Goal: Navigation & Orientation: Find specific page/section

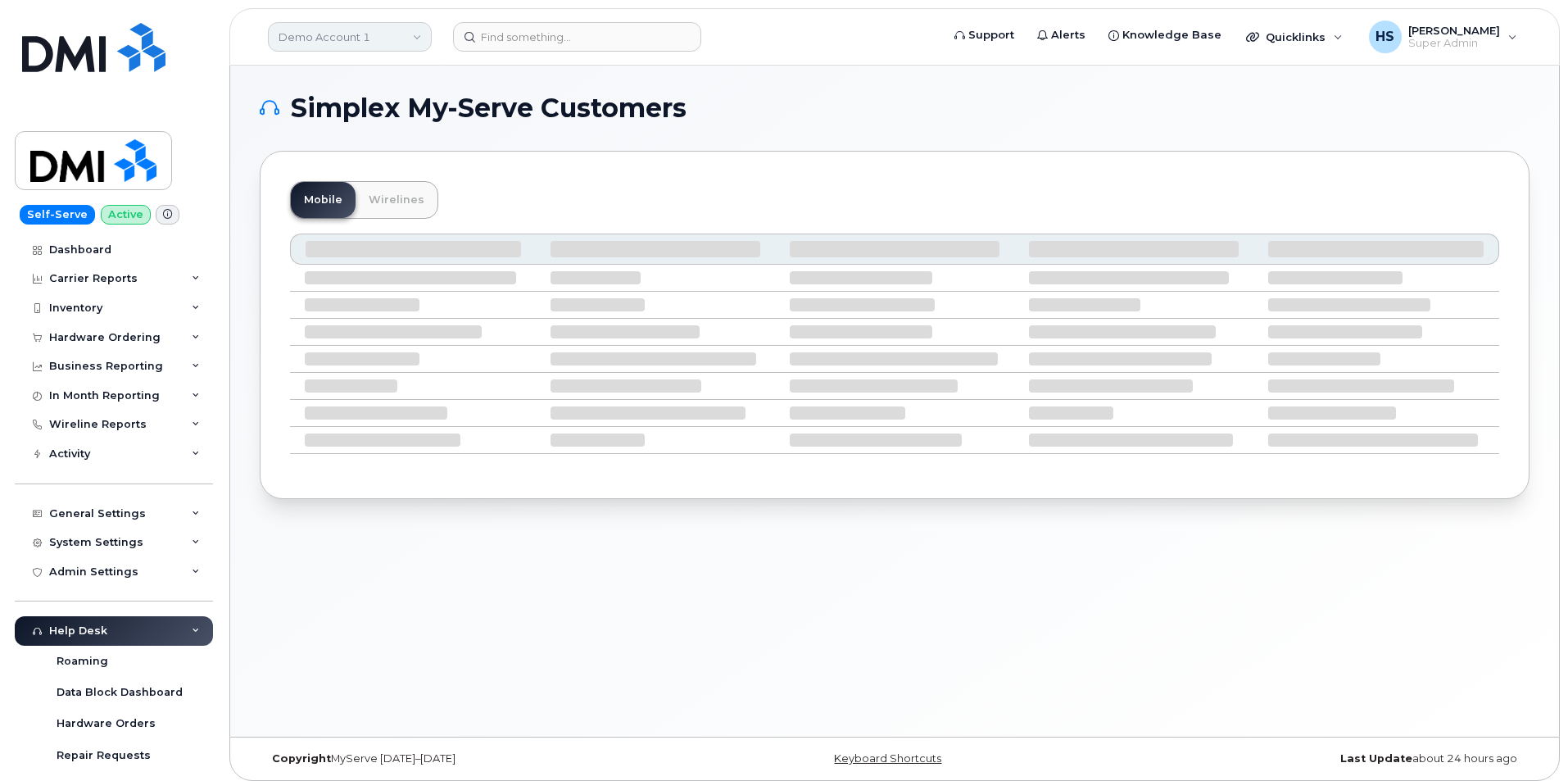
click at [325, 33] on link "Demo Account 1" at bounding box center [349, 37] width 163 height 30
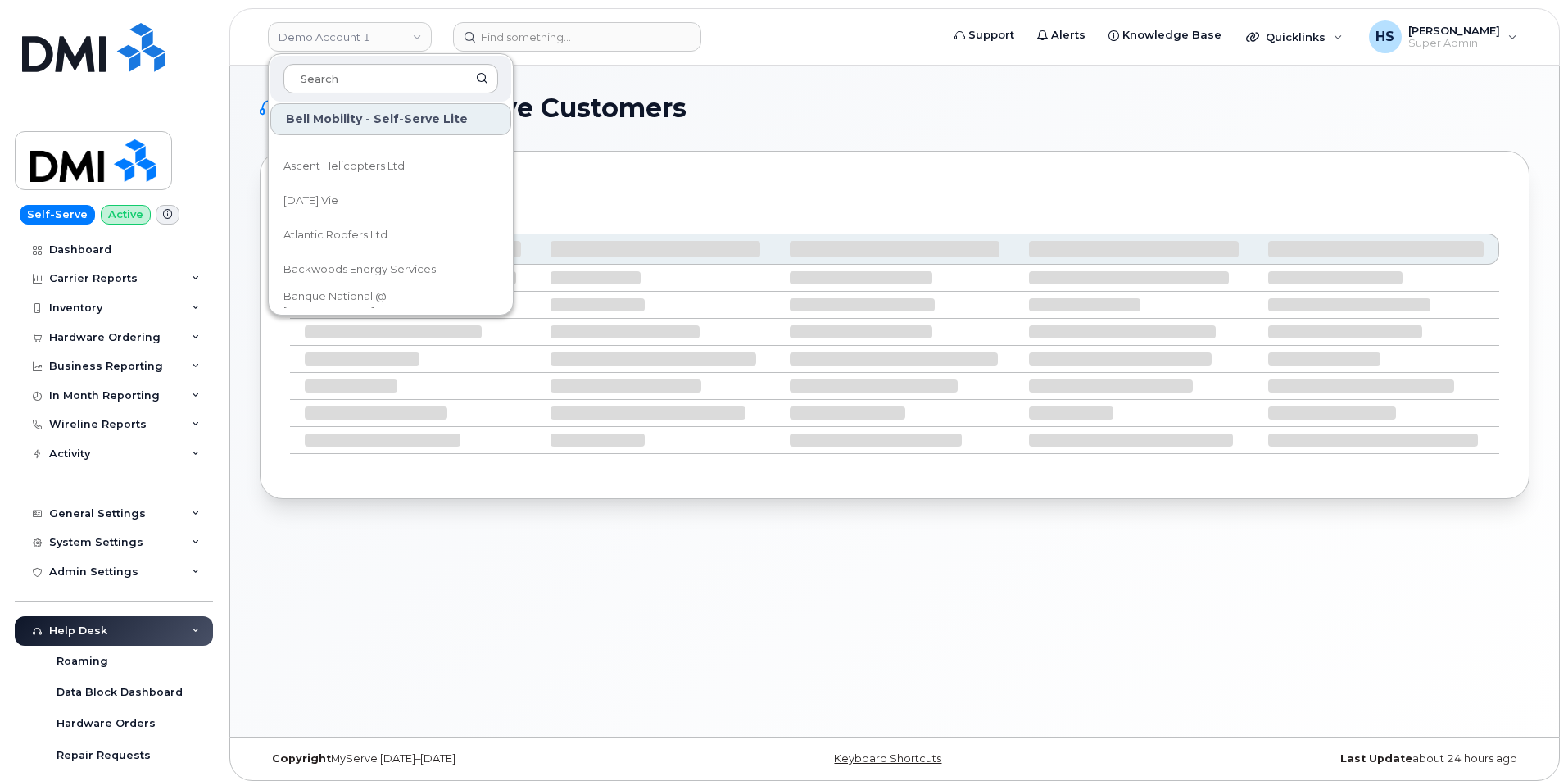
scroll to position [738, 0]
click at [335, 74] on input at bounding box center [391, 78] width 215 height 30
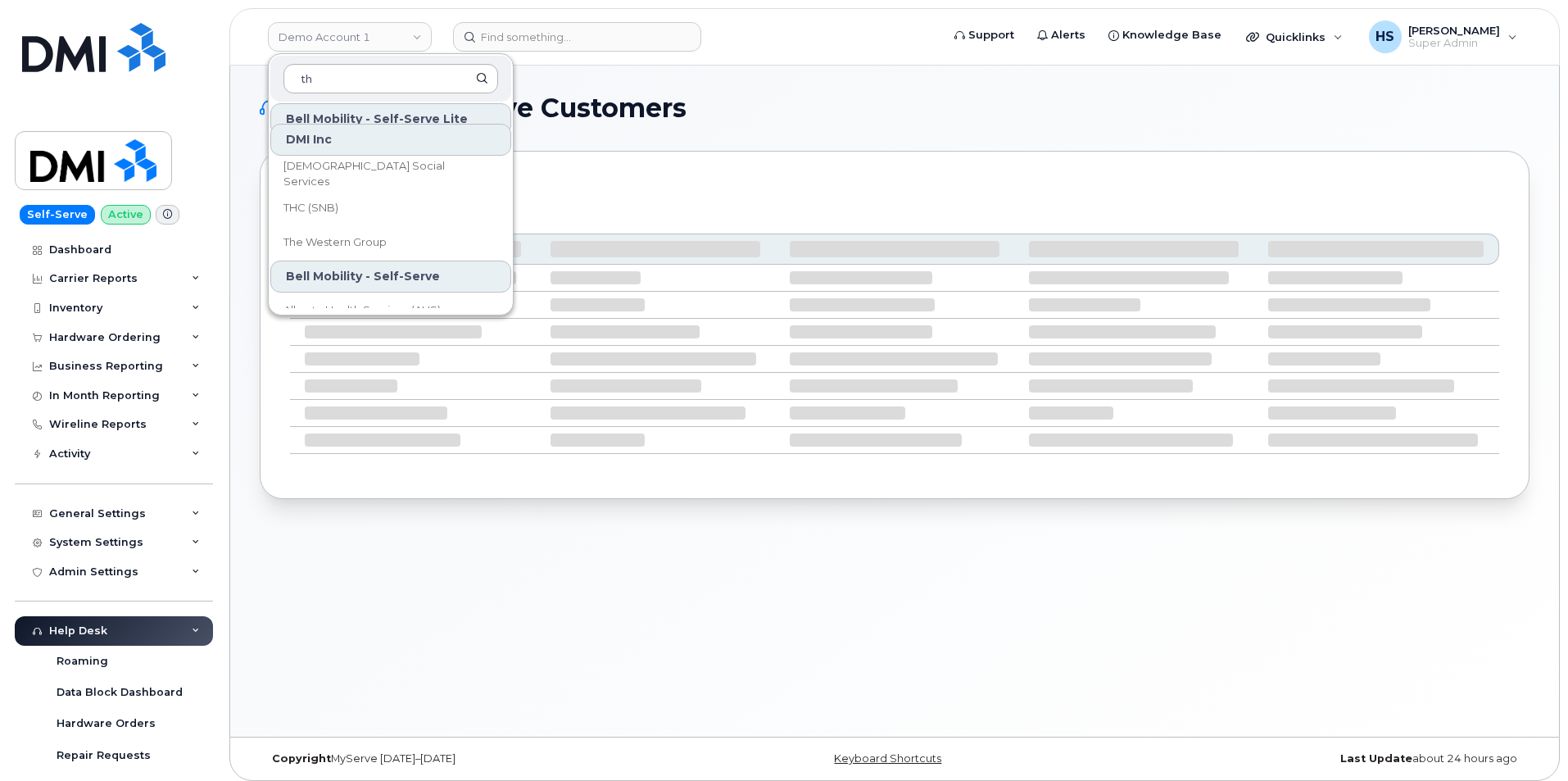
scroll to position [0, 0]
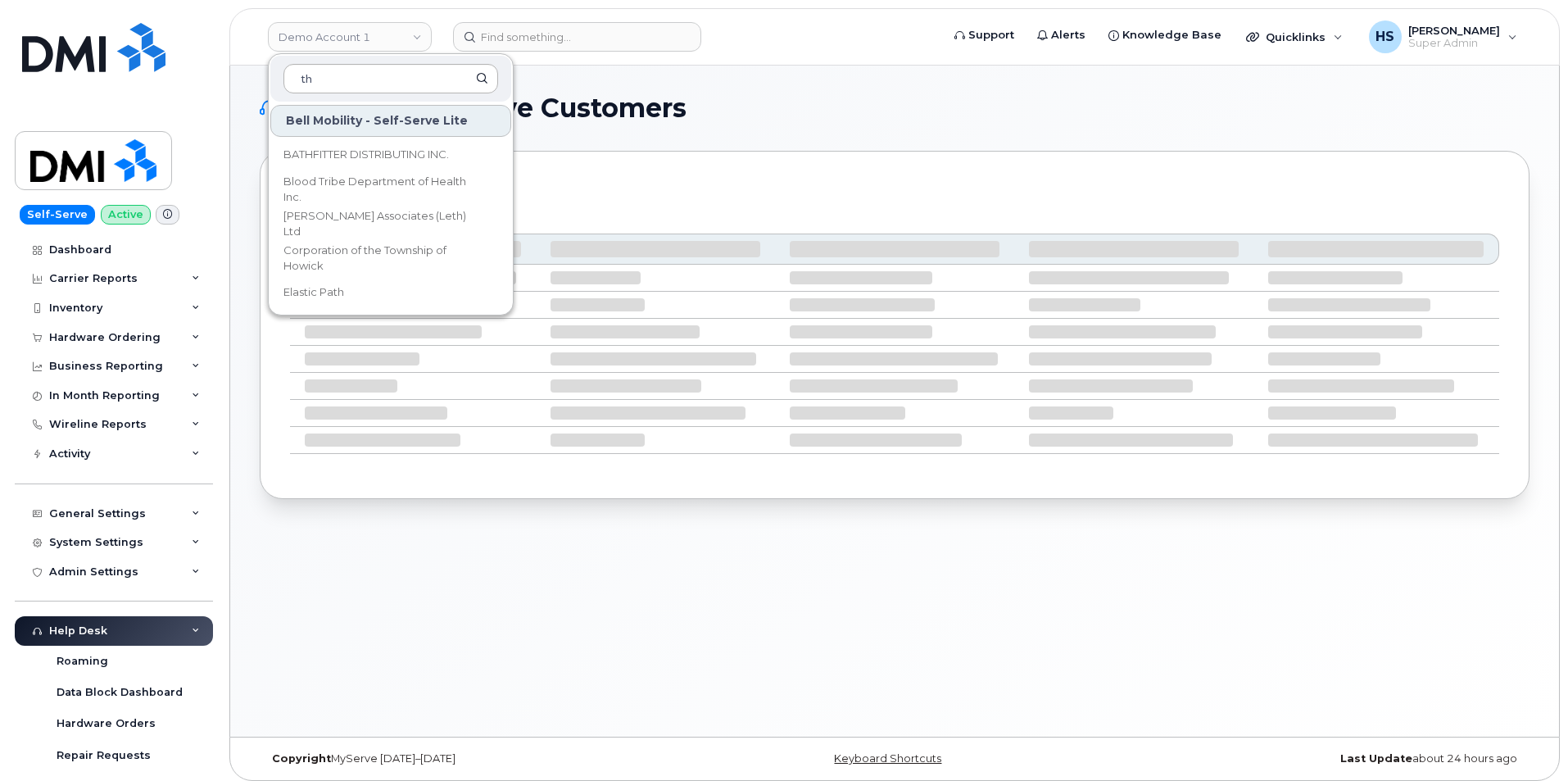
type input "t"
type input "SNB"
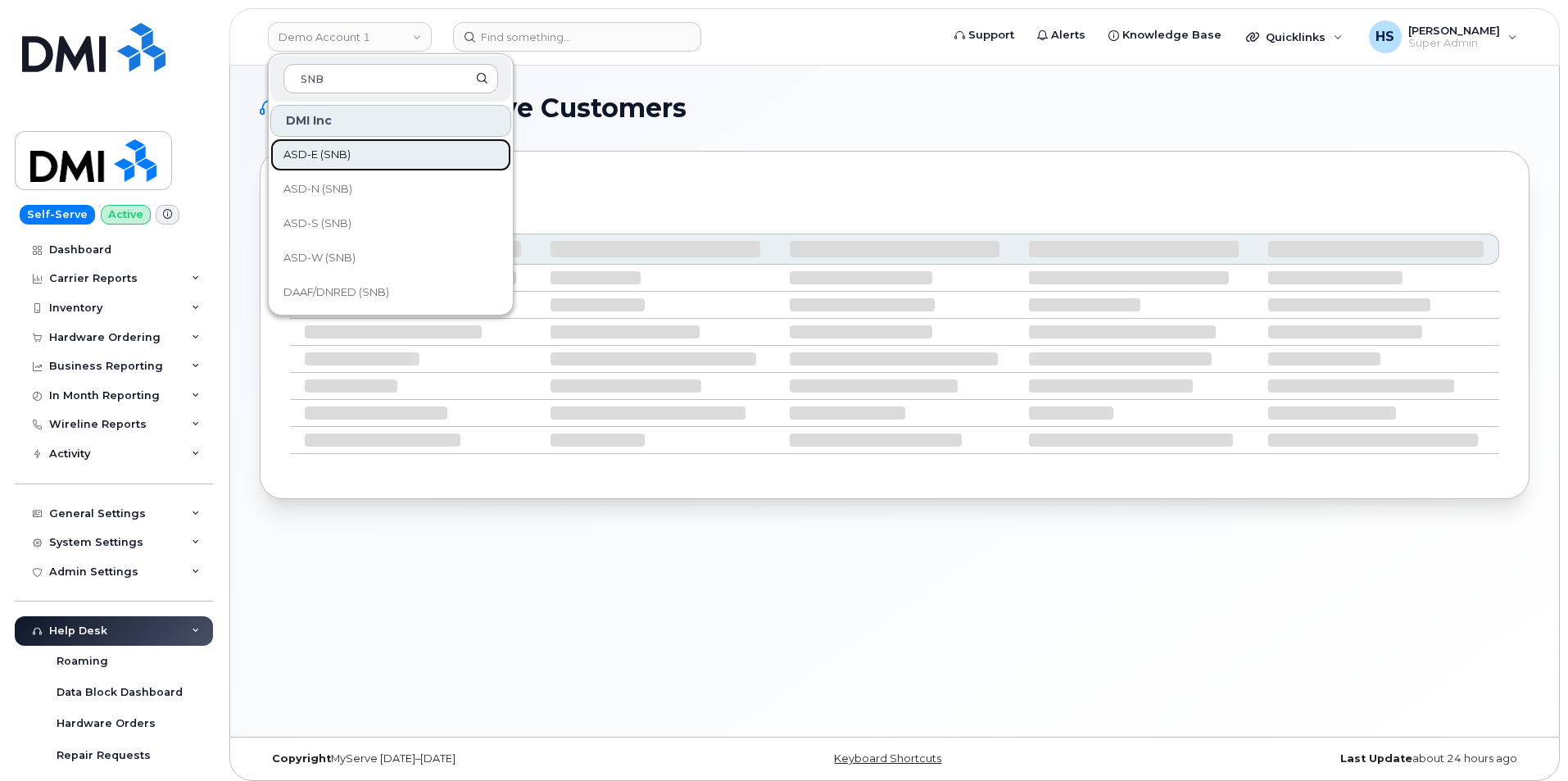
click at [358, 153] on link "ASD-E (SNB)" at bounding box center [391, 155] width 241 height 33
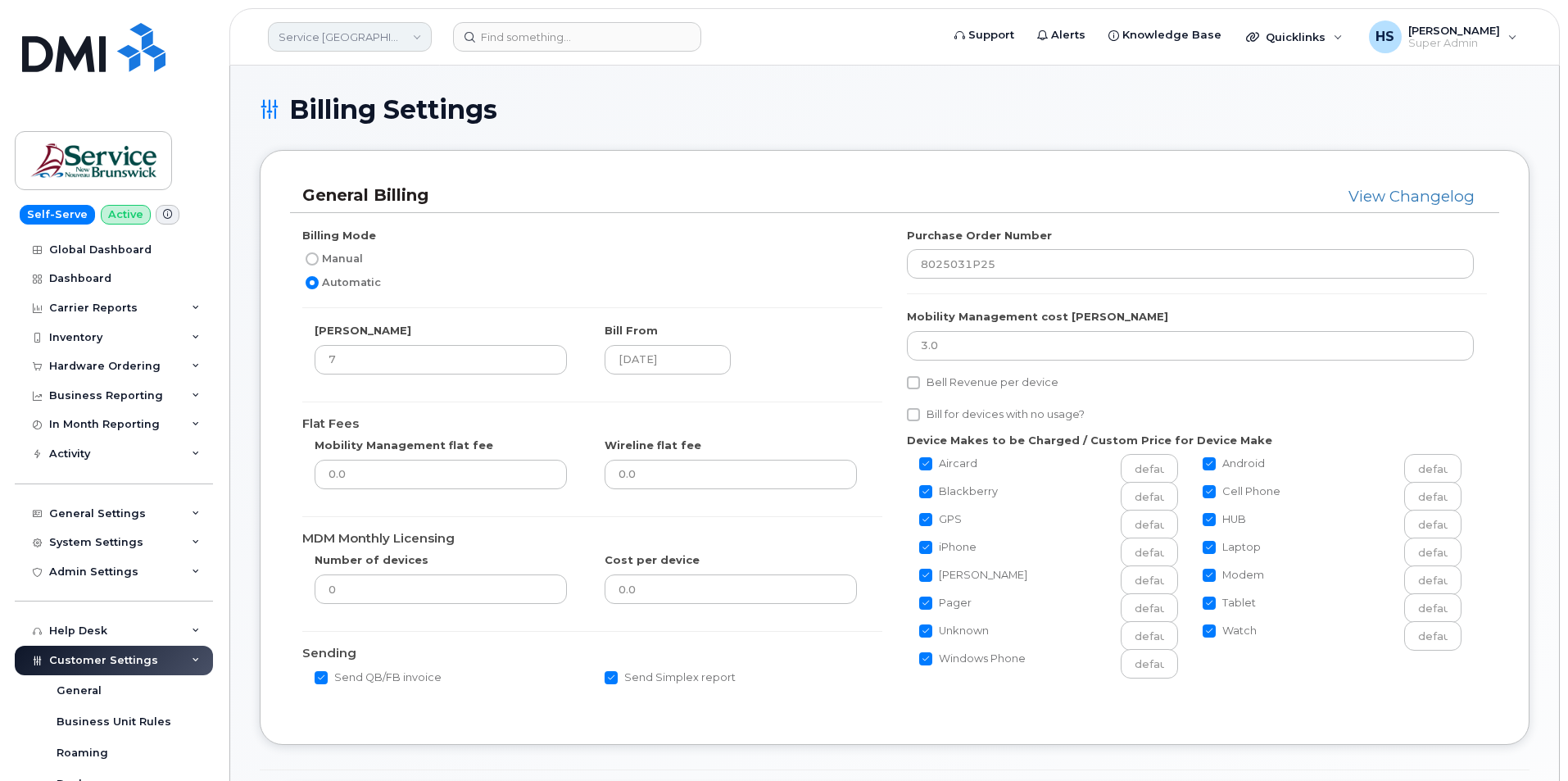
click at [416, 38] on link "Service New Brunswick (SNB)" at bounding box center [349, 37] width 163 height 30
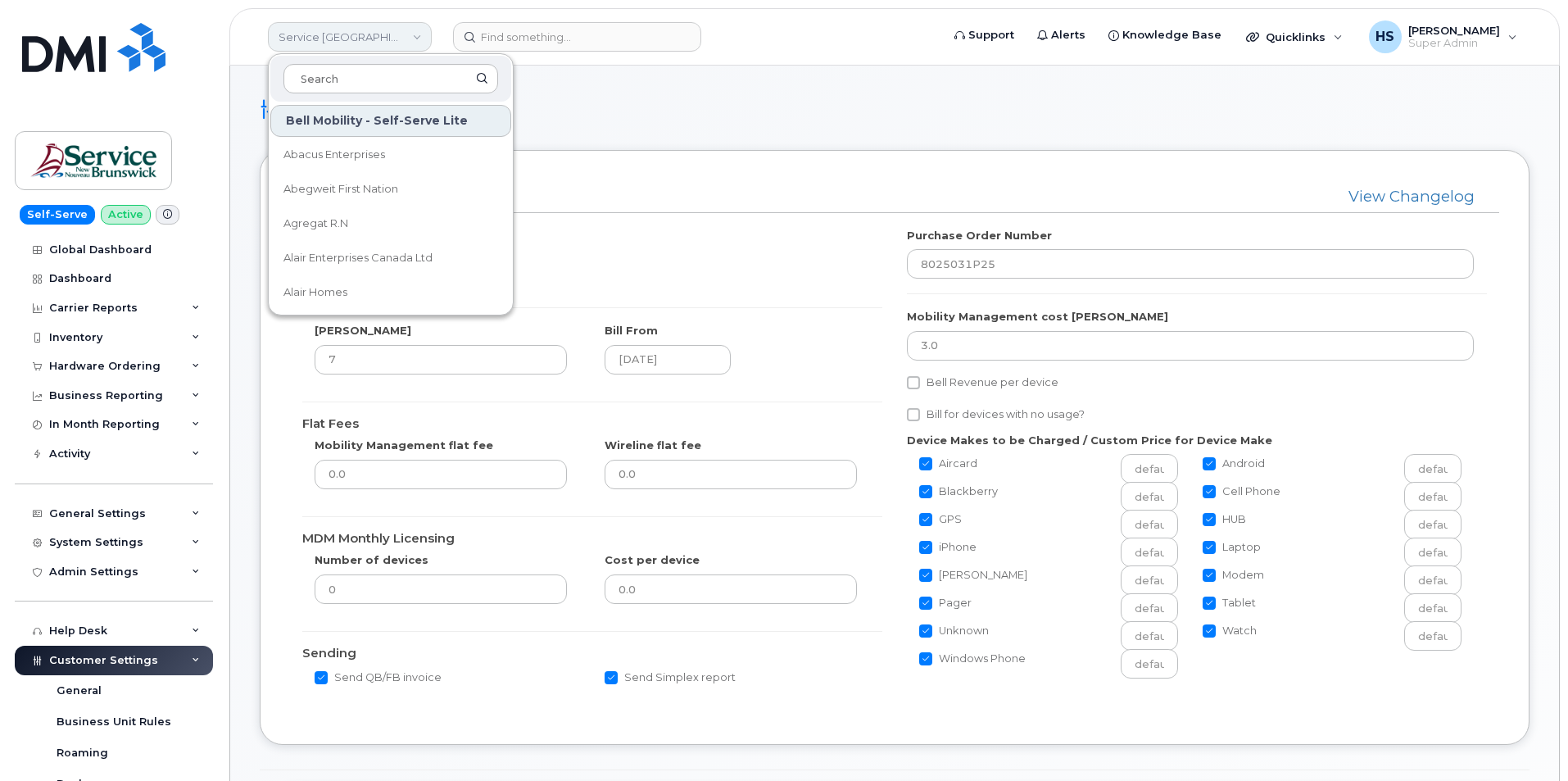
click at [416, 38] on link "Service [GEOGRAPHIC_DATA] (SNB)" at bounding box center [349, 37] width 163 height 30
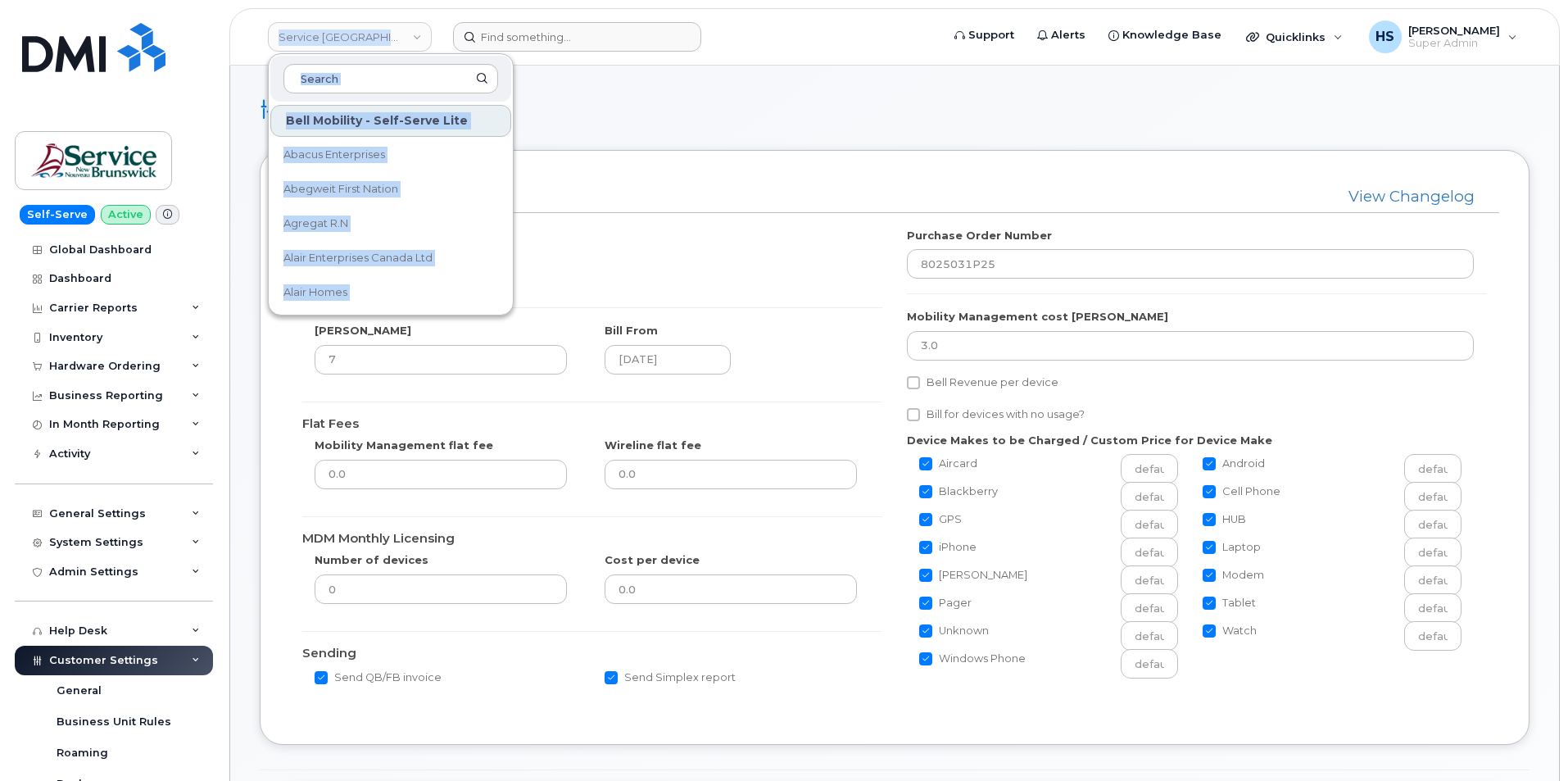
drag, startPoint x: 280, startPoint y: 37, endPoint x: 440, endPoint y: 48, distance: 160.4
click at [440, 48] on header "Service New Brunswick (SNB) Bell Mobility - Self-Serve Lite Abacus Enterprises …" at bounding box center [894, 36] width 1330 height 57
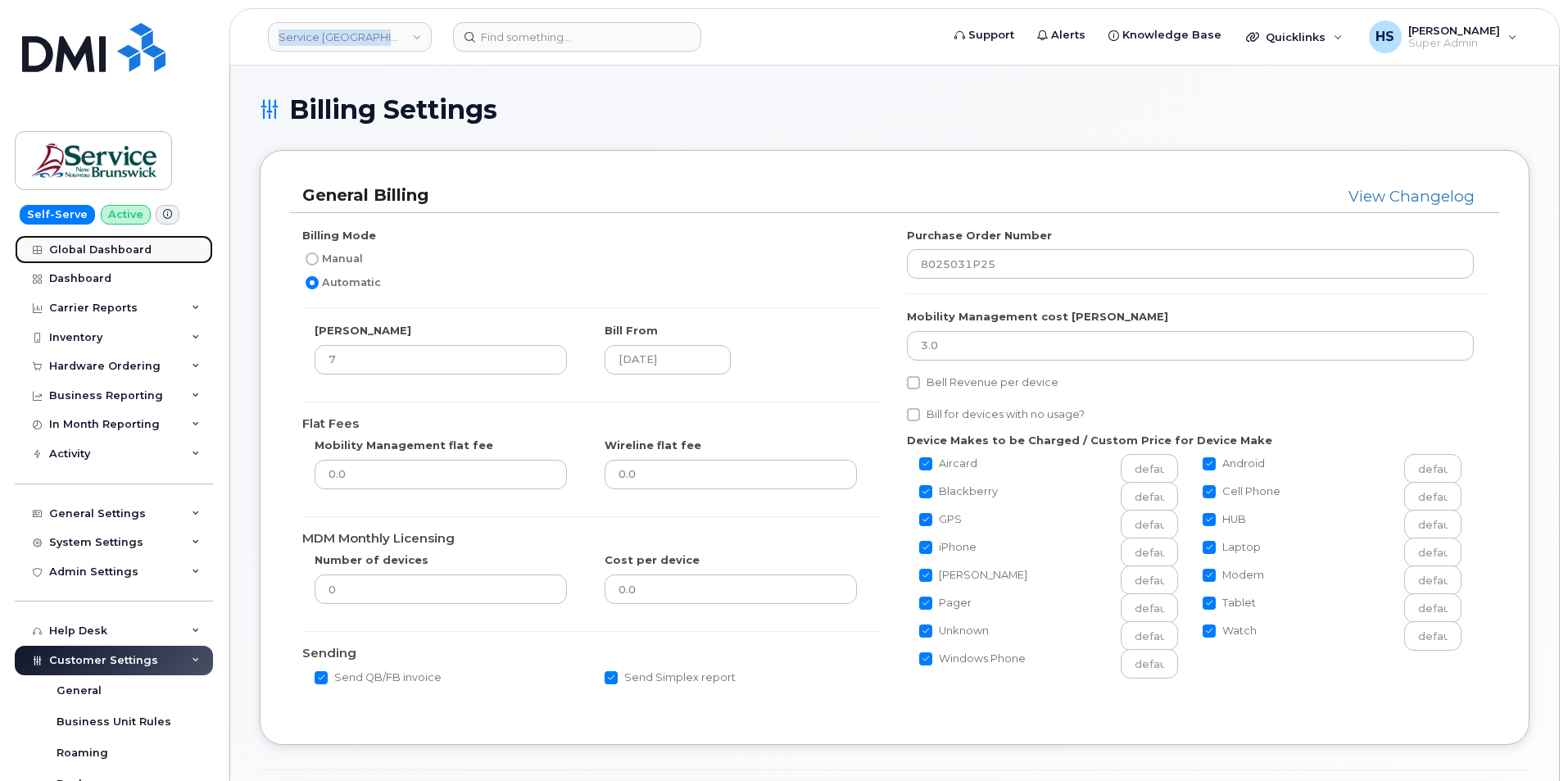
click at [105, 248] on div "Global Dashboard" at bounding box center [101, 250] width 102 height 14
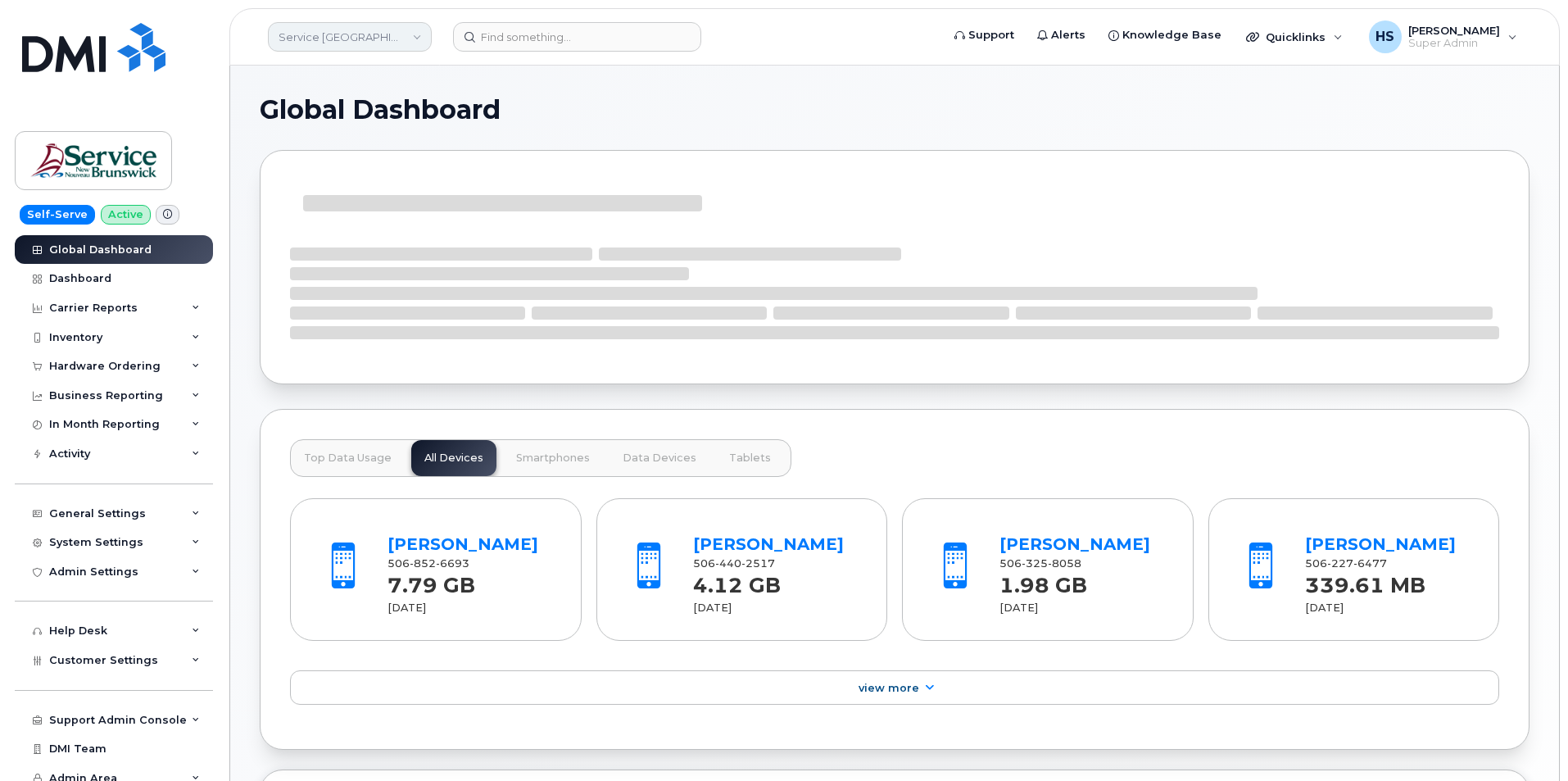
click at [393, 35] on link "Service [GEOGRAPHIC_DATA] (SNB)" at bounding box center [349, 37] width 163 height 30
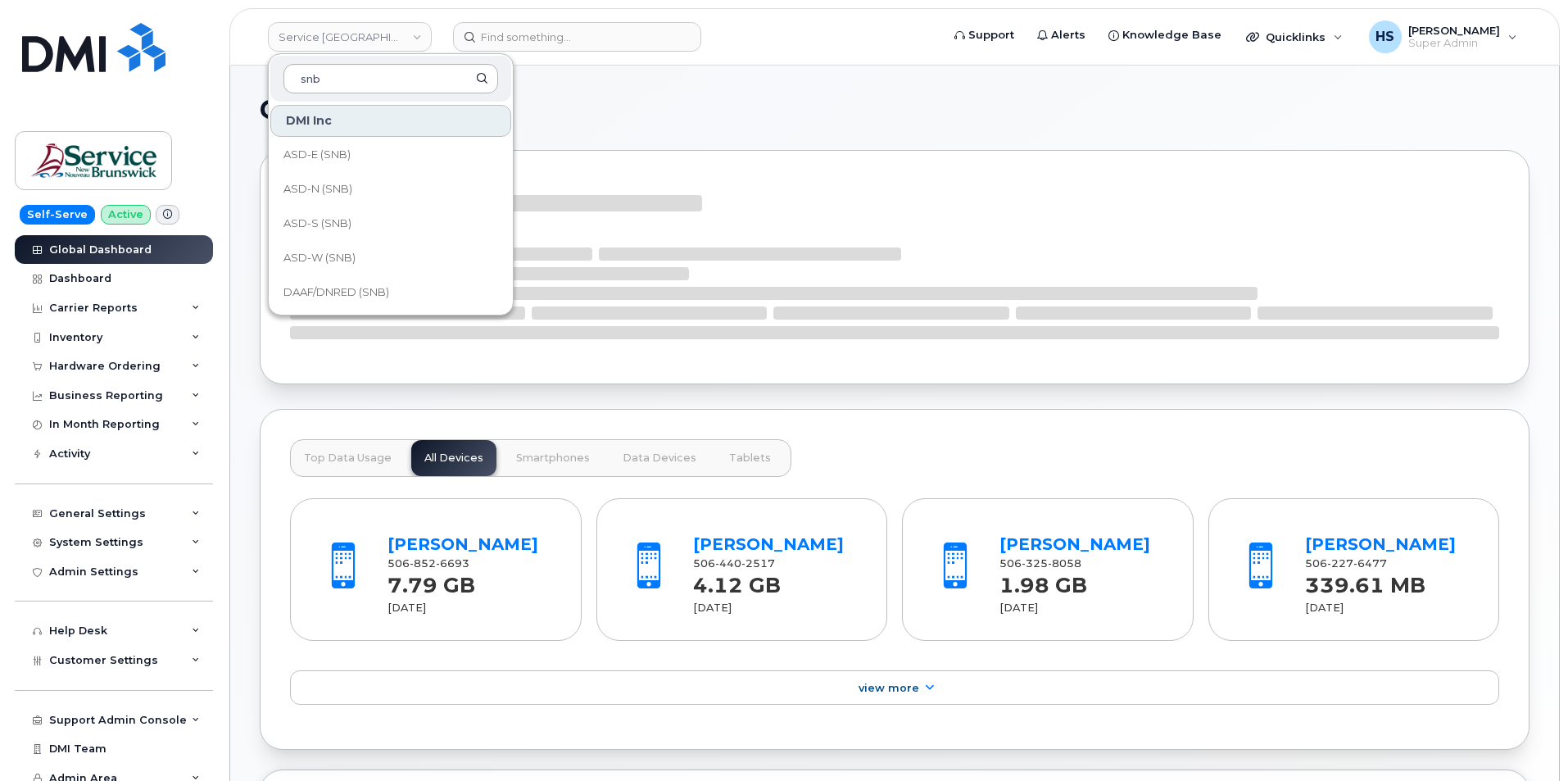
type input "snb"
click at [344, 153] on span "ASD-E (SNB)" at bounding box center [316, 155] width 67 height 16
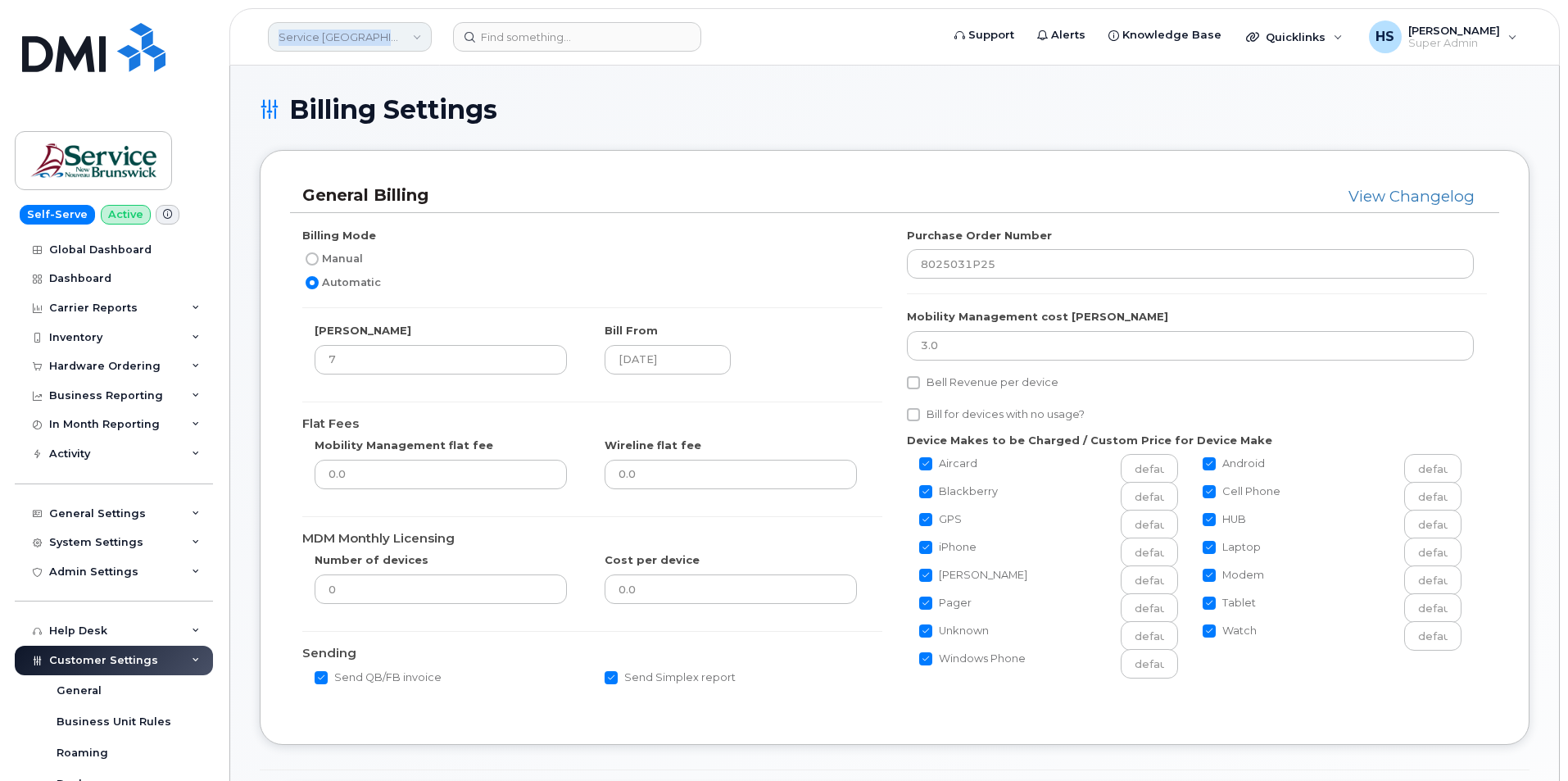
drag, startPoint x: 280, startPoint y: 36, endPoint x: 422, endPoint y: 36, distance: 142.0
click at [422, 36] on link "Service [GEOGRAPHIC_DATA] (SNB)" at bounding box center [349, 37] width 163 height 30
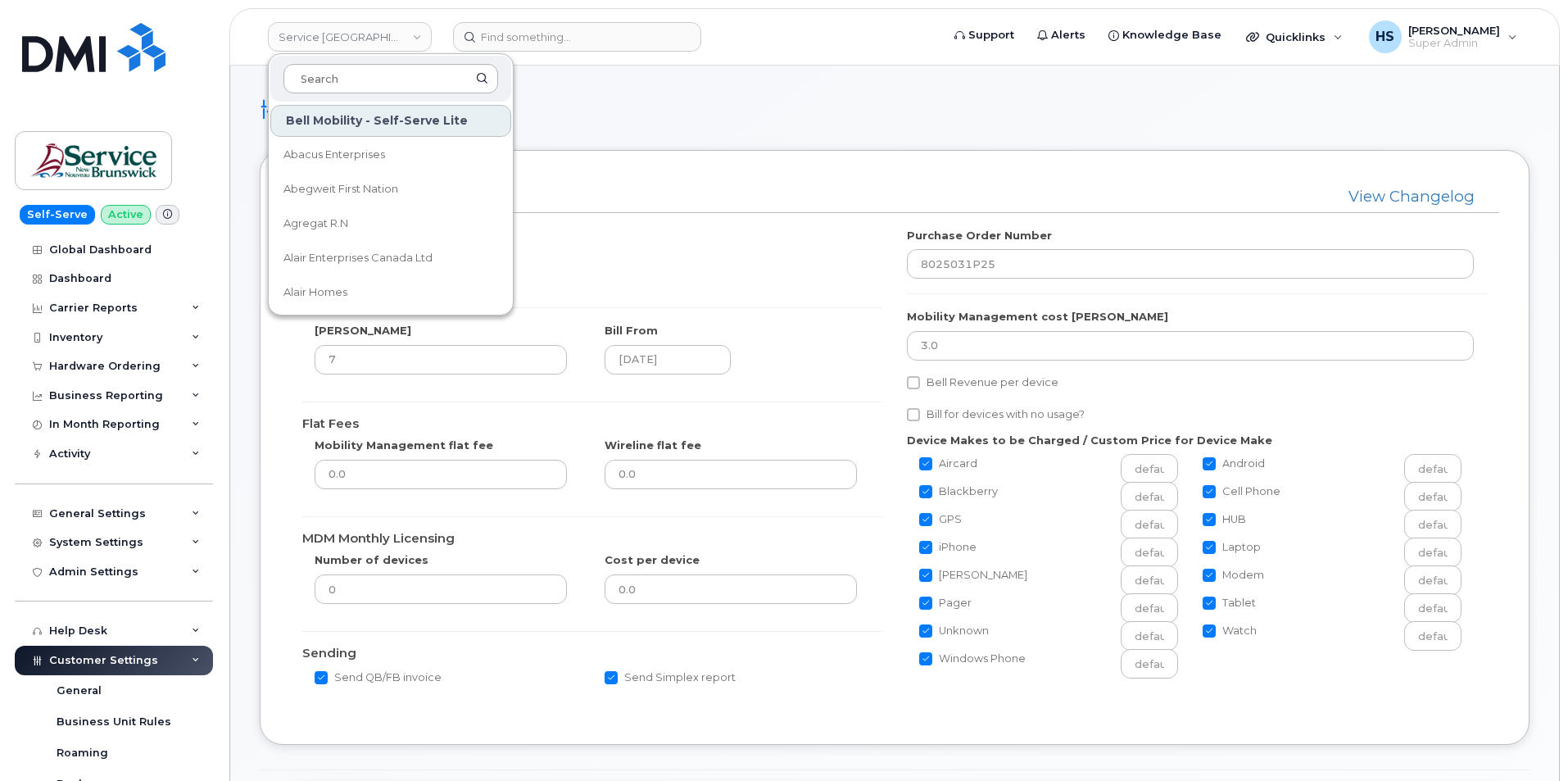
click at [377, 80] on input at bounding box center [391, 78] width 215 height 30
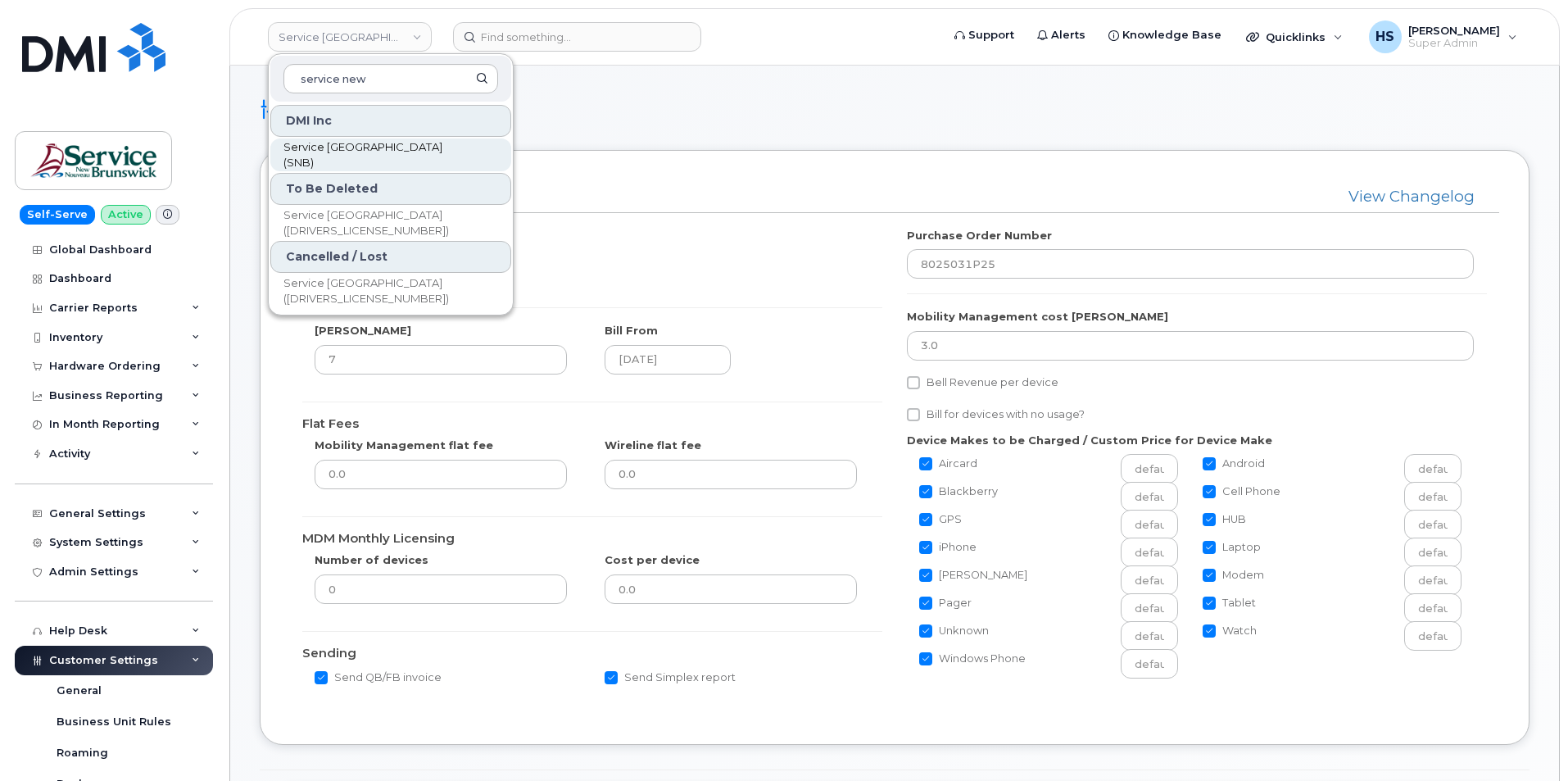
type input "service new"
click at [391, 151] on span "Service [GEOGRAPHIC_DATA] (SNB)" at bounding box center [377, 155] width 189 height 32
